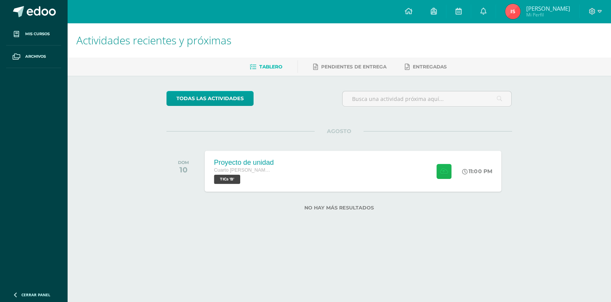
click at [440, 168] on icon at bounding box center [444, 171] width 8 height 6
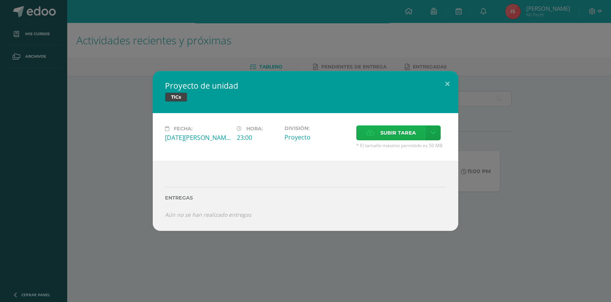
click at [378, 138] on label "Subir tarea" at bounding box center [390, 132] width 69 height 15
click at [0, 0] on input "Subir tarea" at bounding box center [0, 0] width 0 height 0
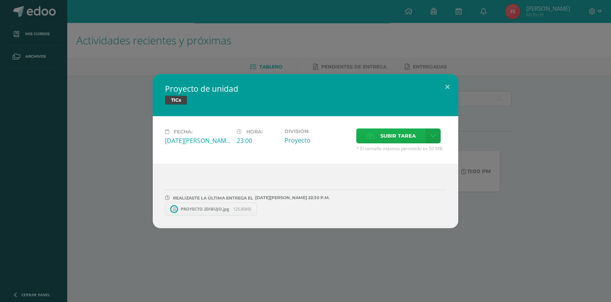
click at [380, 129] on label "Subir tarea" at bounding box center [390, 135] width 69 height 15
click at [0, 0] on input "Subir tarea" at bounding box center [0, 0] width 0 height 0
click at [179, 213] on link "PROYECTO 2DIBUJO.jpg 125.85KB" at bounding box center [215, 208] width 100 height 13
click at [291, 209] on span "PROYECTO DIBUJO.jpg" at bounding box center [305, 209] width 54 height 6
click at [259, 211] on icon at bounding box center [257, 208] width 3 height 5
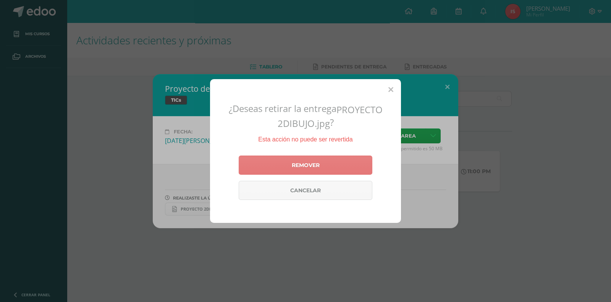
click at [276, 170] on link "Remover" at bounding box center [306, 164] width 134 height 19
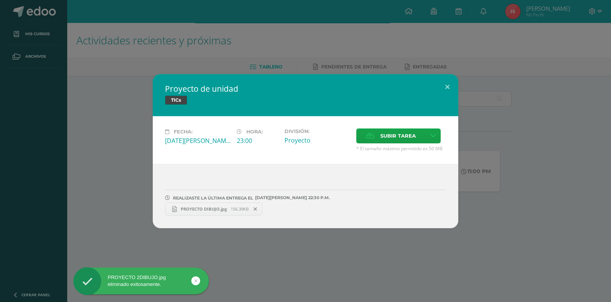
click at [214, 215] on div "REALIZASTE LA ÚLTIMA ENTREGA EL [DATE][PERSON_NAME] 22:30 P.M. PROYECTO DIBUJO.…" at bounding box center [305, 196] width 305 height 64
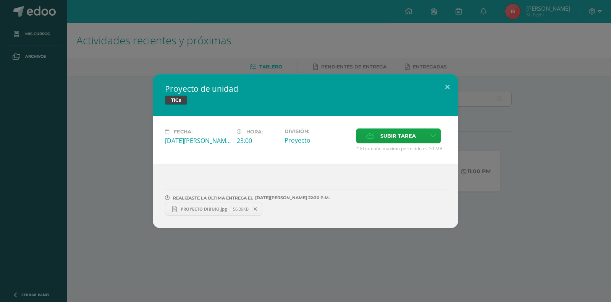
click at [214, 206] on span "PROYECTO DIBUJO.jpg" at bounding box center [204, 209] width 54 height 6
click at [451, 90] on button at bounding box center [447, 87] width 22 height 26
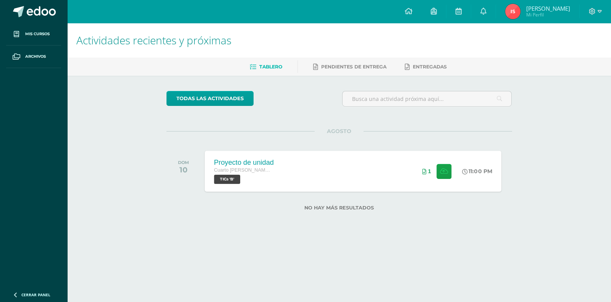
click at [414, 173] on div "1" at bounding box center [437, 170] width 46 height 41
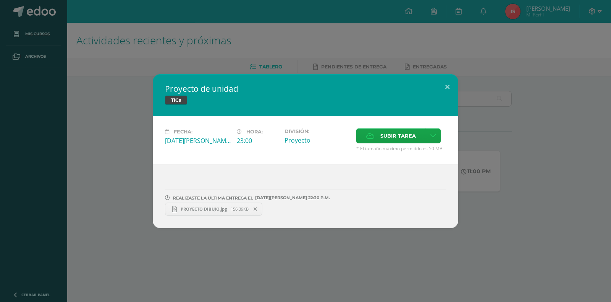
click at [494, 119] on div "Proyecto de unidad TICs Fecha: [DATE][PERSON_NAME] Hora: 23:00 División: Proyec…" at bounding box center [305, 151] width 605 height 154
